Goal: Information Seeking & Learning: Learn about a topic

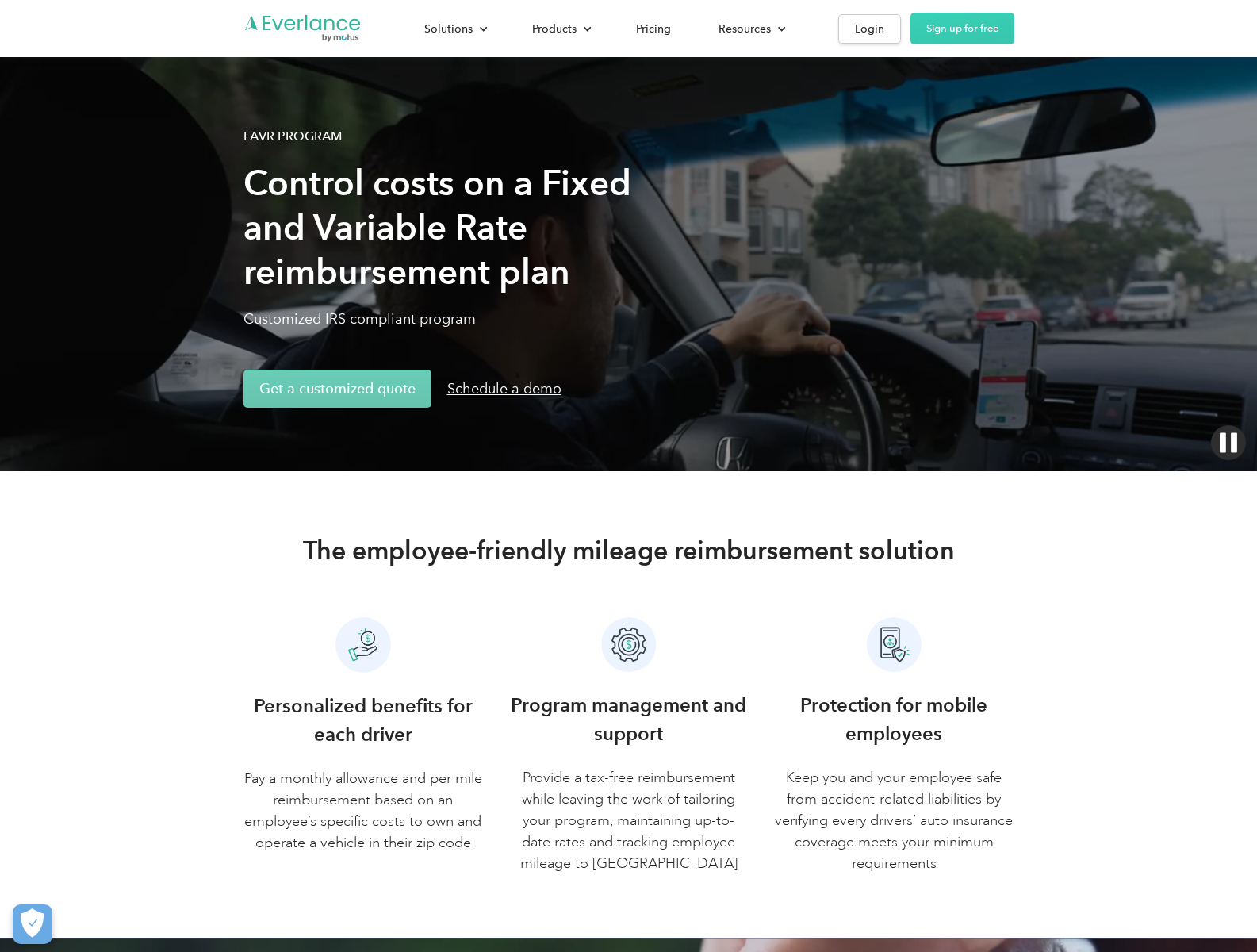
scroll to position [5310, 0]
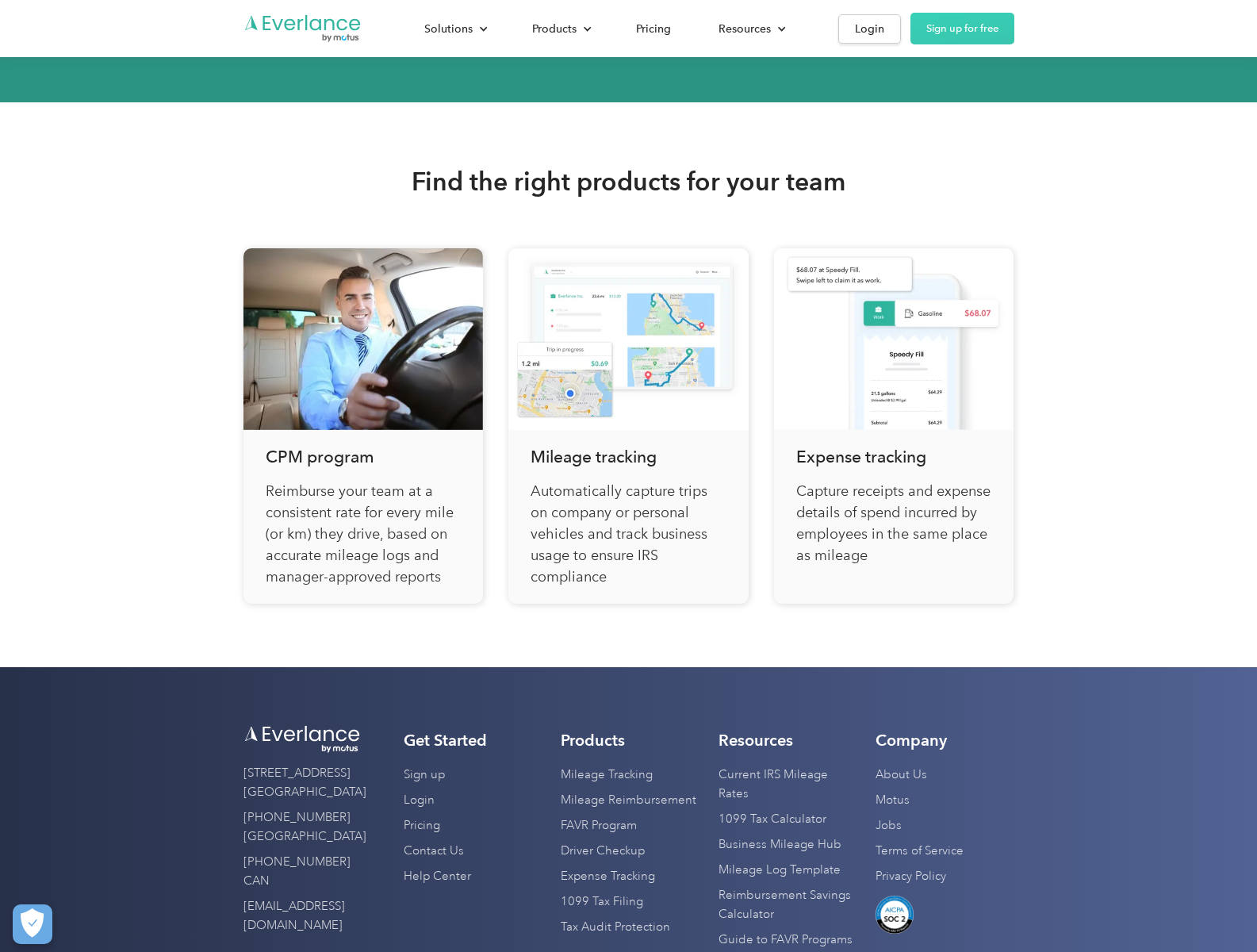
click at [785, 939] on link "Guide to FAVR Programs" at bounding box center [786, 940] width 134 height 26
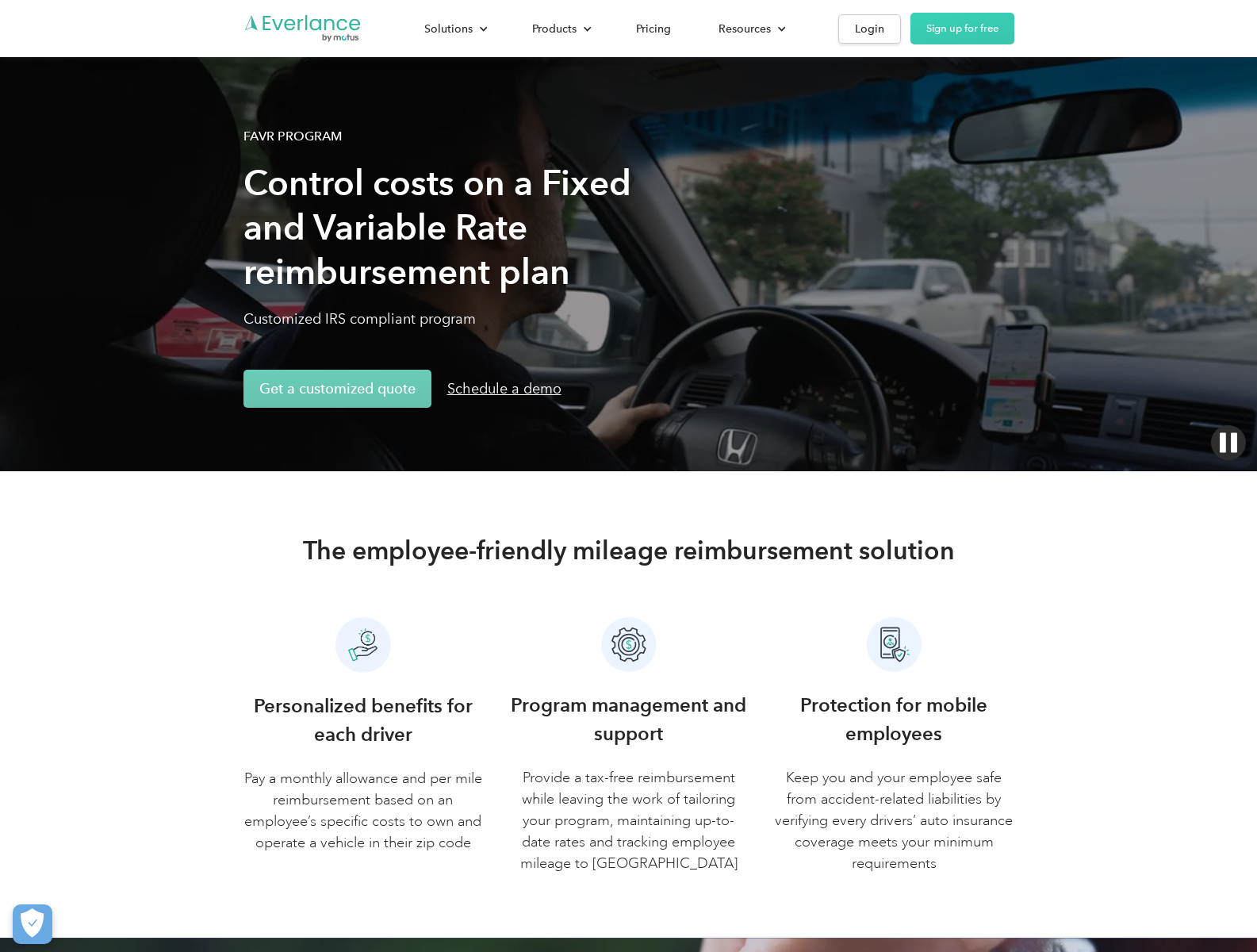
scroll to position [5222, 0]
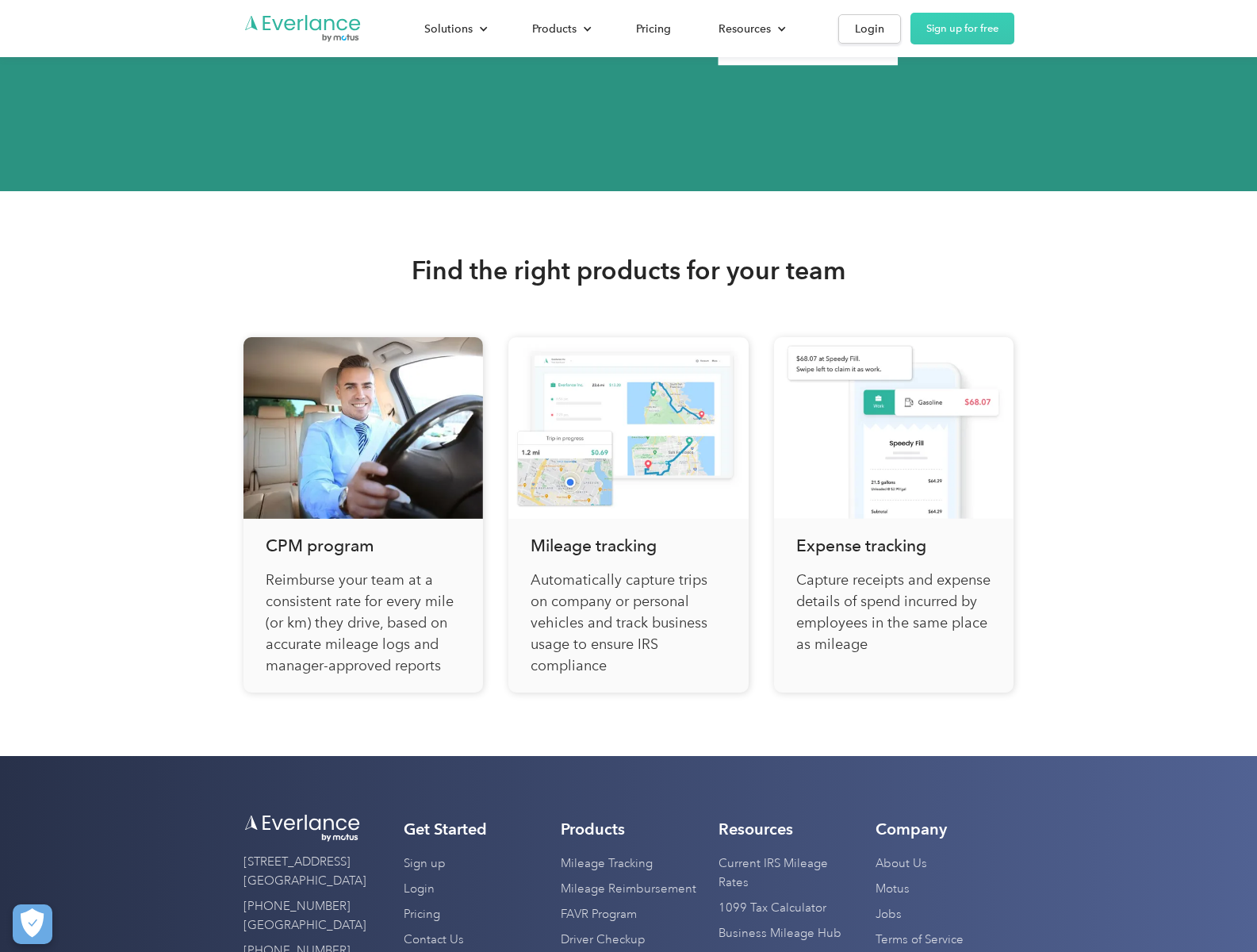
click at [919, 939] on link "Terms of Service" at bounding box center [920, 940] width 88 height 26
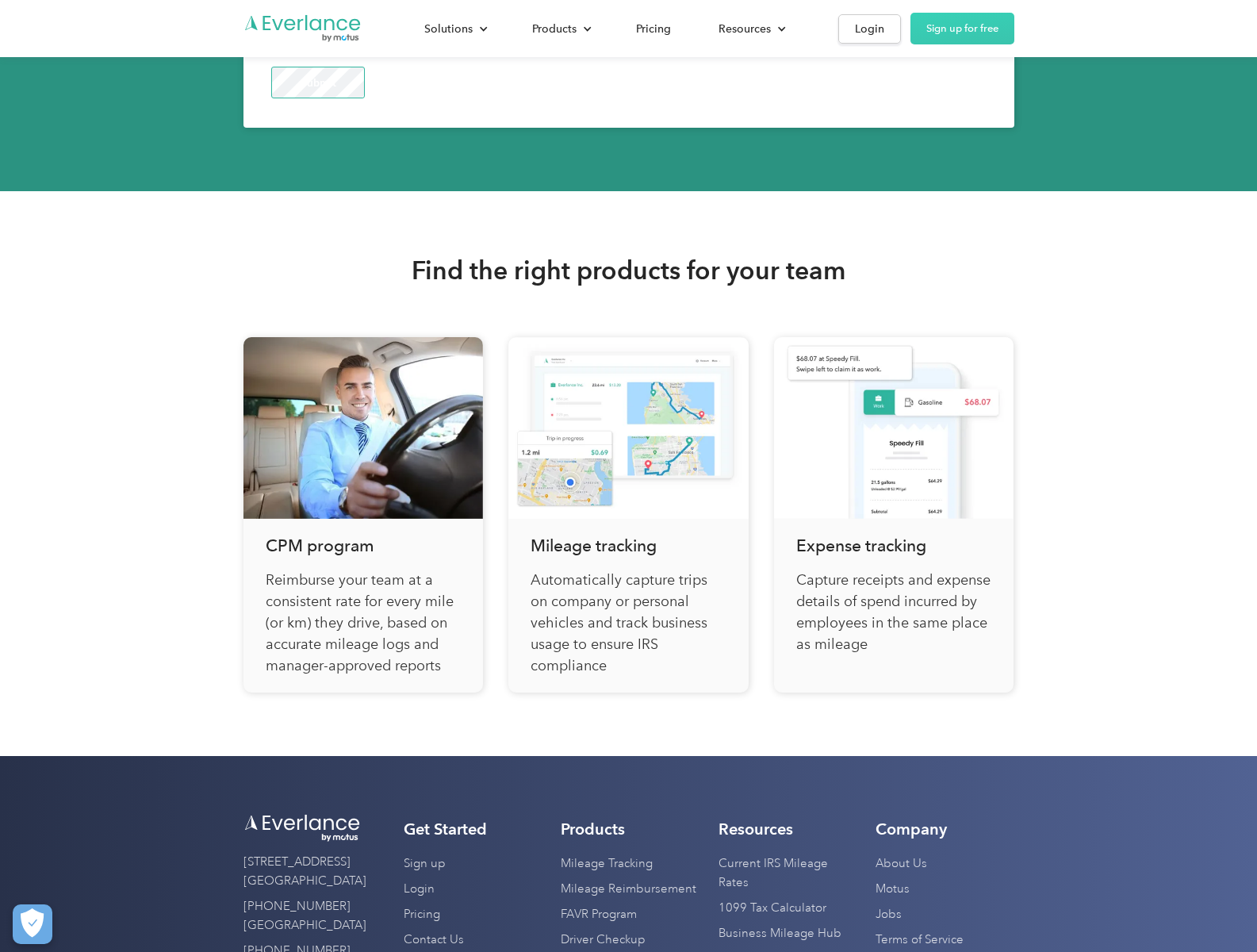
scroll to position [0, 0]
